Goal: Check status: Check status

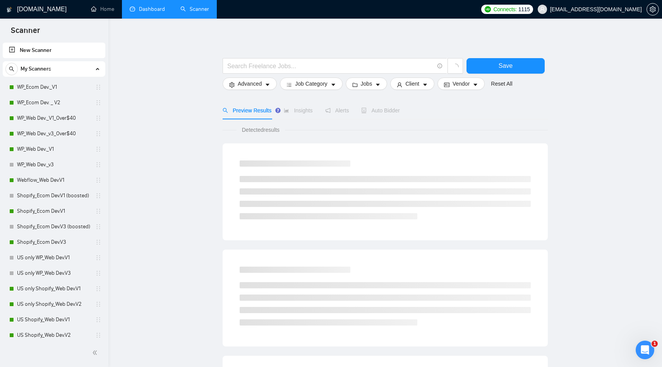
click at [158, 12] on link "Dashboard" at bounding box center [147, 9] width 35 height 7
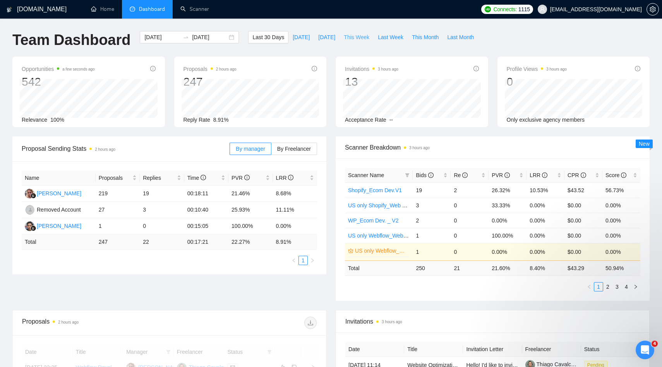
click at [363, 32] on button "This Week" at bounding box center [357, 37] width 34 height 12
type input "2025-09-01"
type input "2025-09-07"
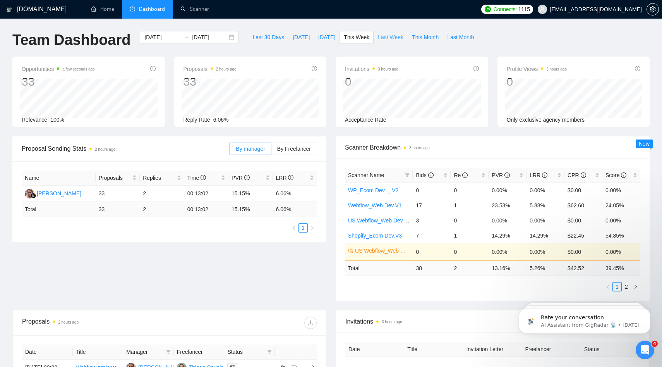
click at [395, 34] on span "Last Week" at bounding box center [391, 37] width 26 height 9
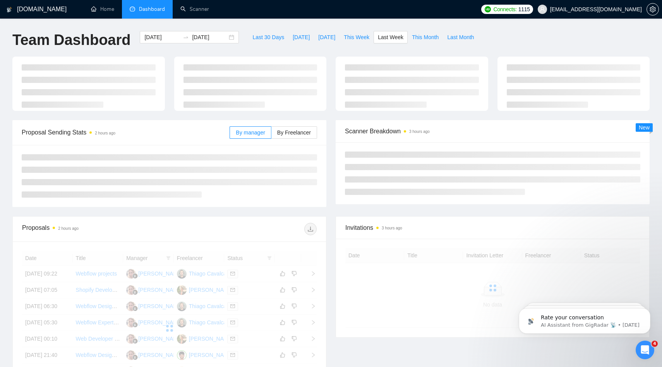
type input "[DATE]"
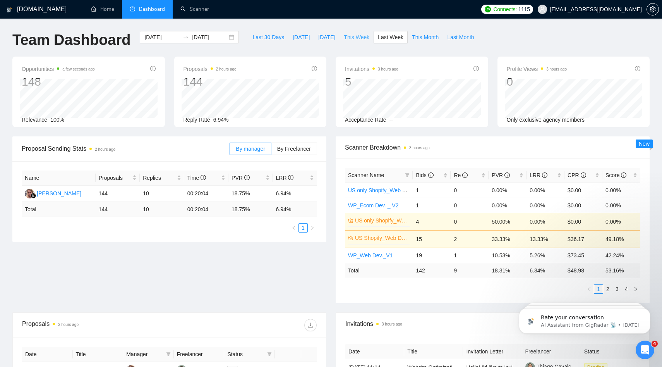
click at [360, 38] on span "This Week" at bounding box center [357, 37] width 26 height 9
type input "2025-09-01"
type input "2025-09-07"
